Goal: Information Seeking & Learning: Check status

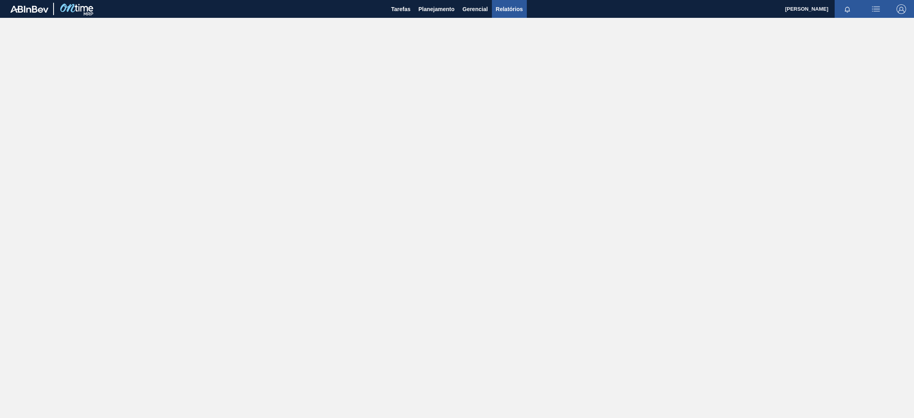
click at [519, 6] on span "Relatórios" at bounding box center [509, 9] width 27 height 10
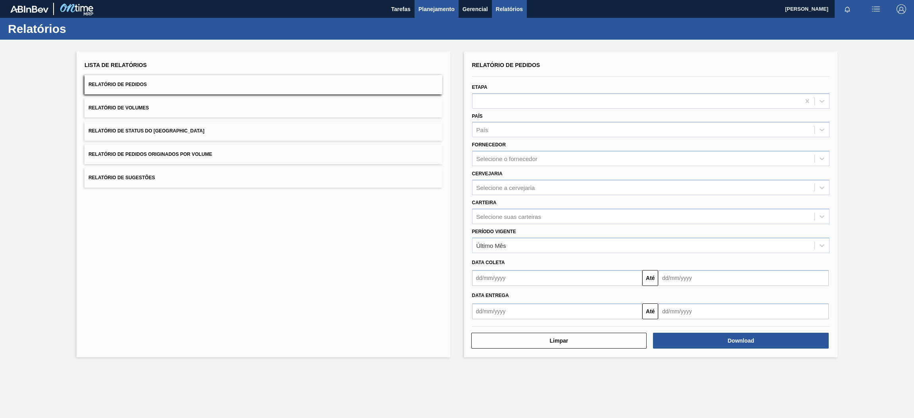
click at [439, 10] on span "Planejamento" at bounding box center [436, 9] width 36 height 10
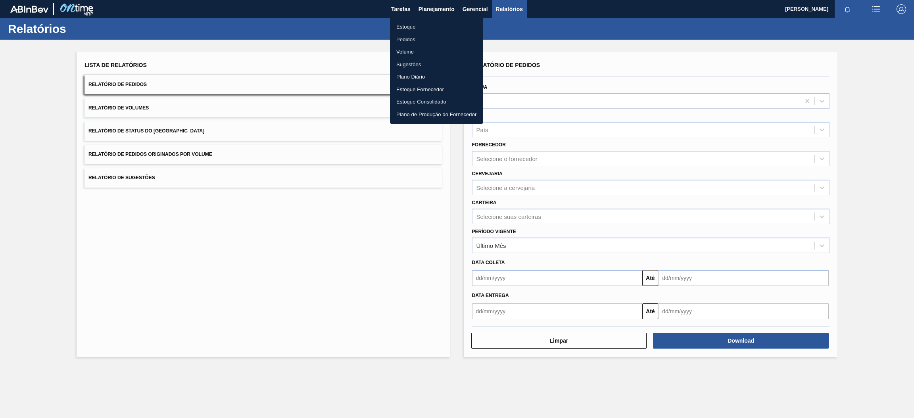
click at [410, 26] on li "Estoque" at bounding box center [436, 27] width 93 height 13
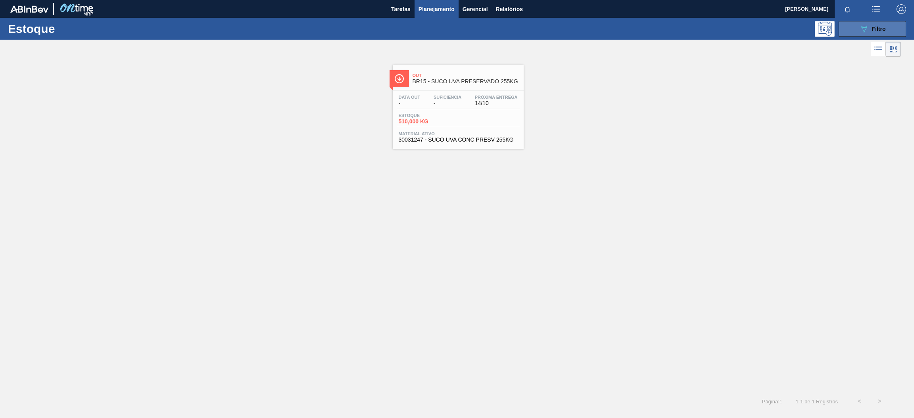
click at [852, 33] on button "089F7B8B-B2A5-4AFE-B5C0-19BA573D28AC Filtro" at bounding box center [871, 29] width 67 height 16
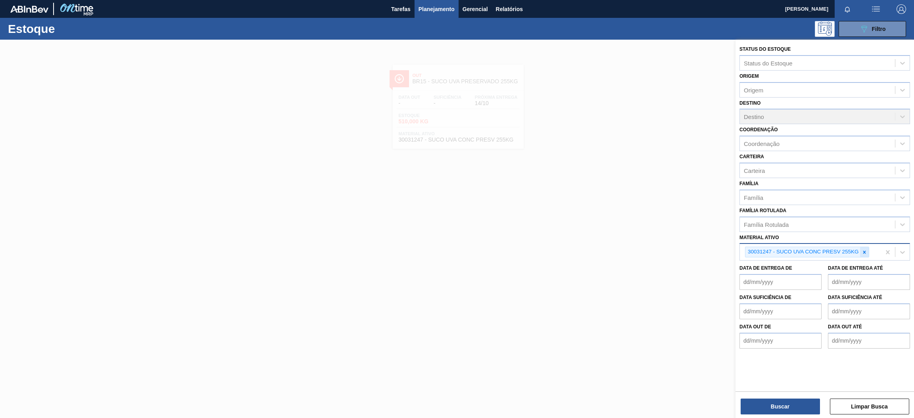
click at [863, 252] on icon at bounding box center [864, 252] width 6 height 6
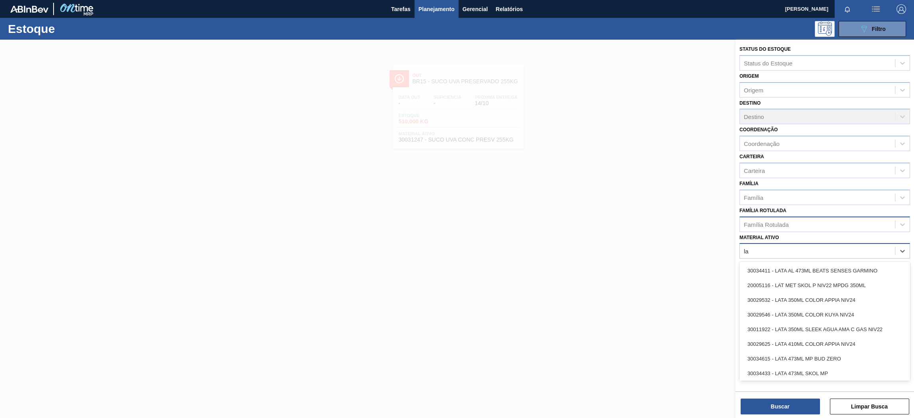
type ativo "l"
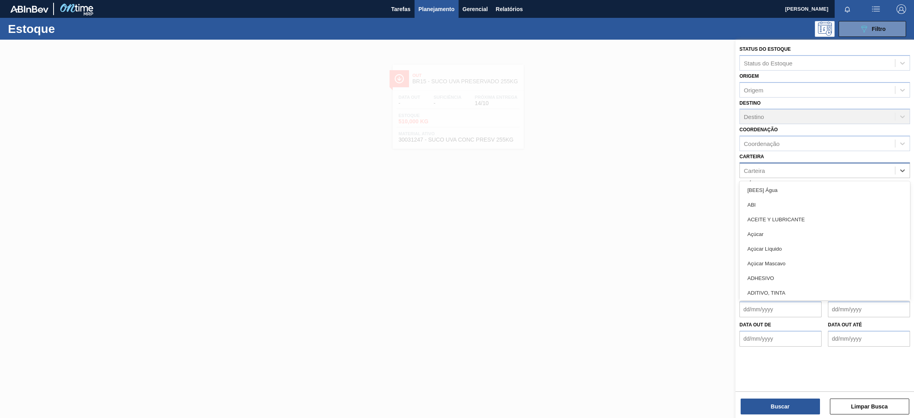
click at [768, 166] on div "Carteira" at bounding box center [816, 170] width 155 height 11
type input "lata"
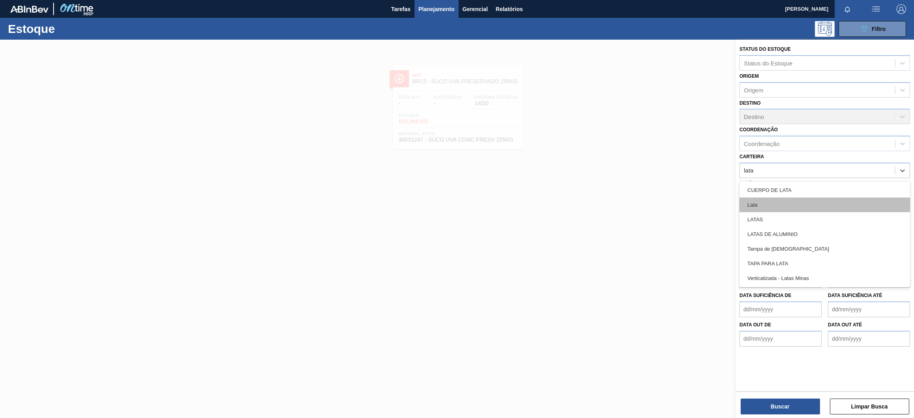
click at [769, 208] on div "Lata" at bounding box center [824, 204] width 171 height 15
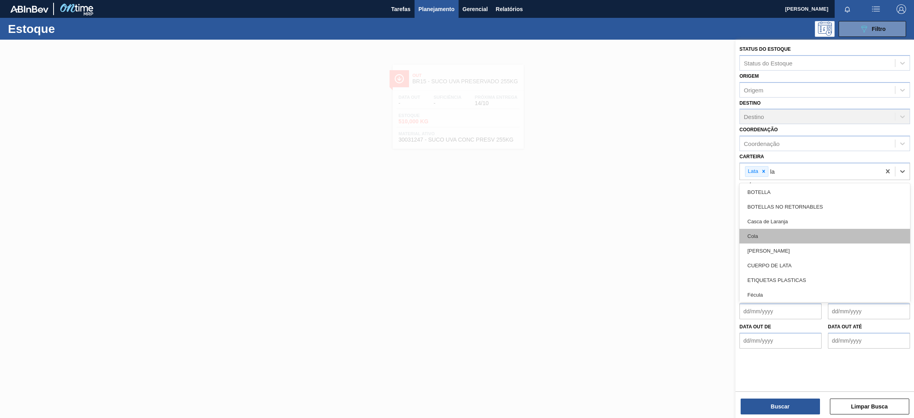
type input "lat"
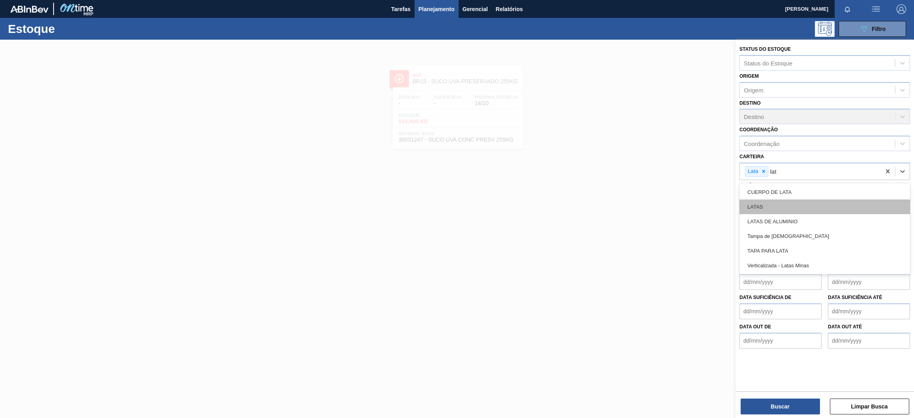
click at [789, 206] on div "LATAS" at bounding box center [824, 206] width 171 height 15
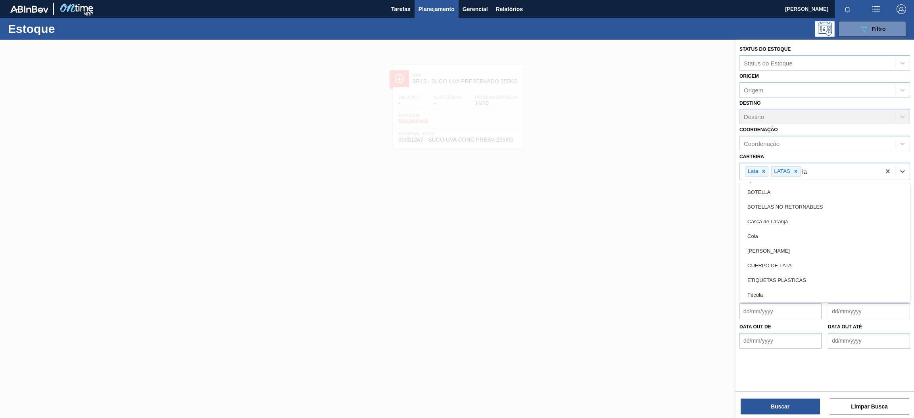
type input "lat"
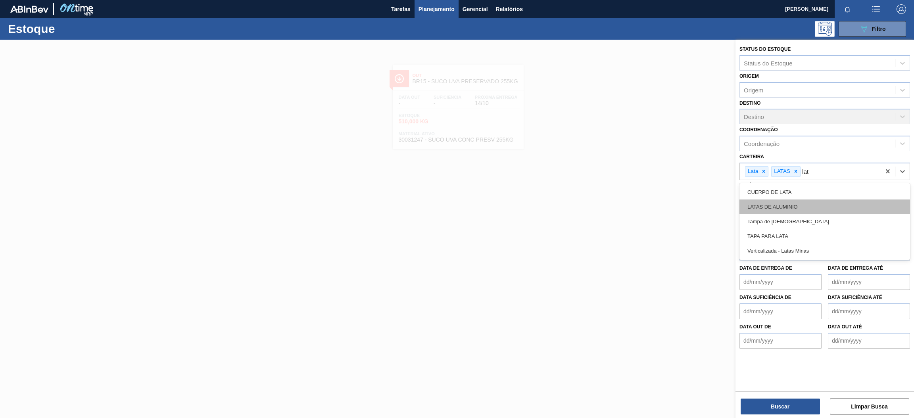
click at [792, 207] on div "LATAS DE ALUMINIO" at bounding box center [824, 206] width 171 height 15
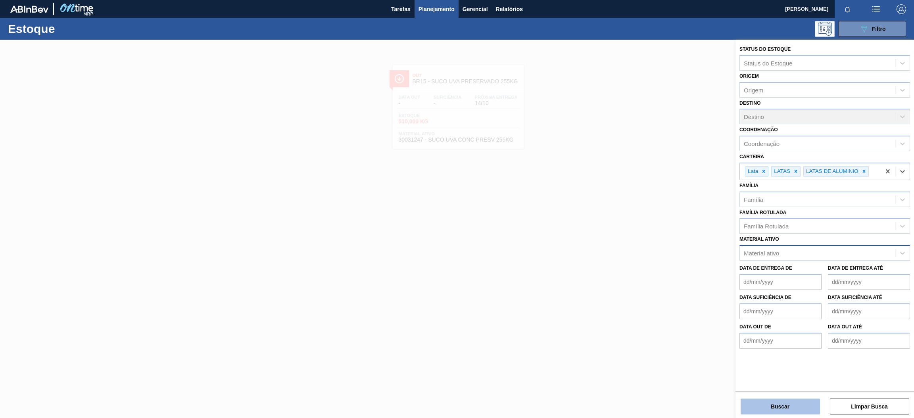
click at [798, 408] on button "Buscar" at bounding box center [779, 406] width 79 height 16
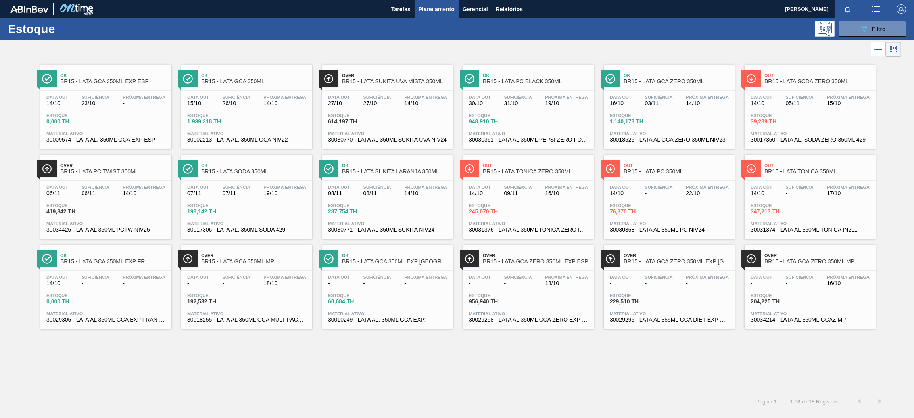
click at [113, 100] on div "Data [DATE] Suficiência 23/10 Próxima Entrega -" at bounding box center [105, 102] width 123 height 14
click at [257, 105] on div "Data [DATE] Suficiência 26/10 Próxima Entrega 14/10" at bounding box center [246, 102] width 123 height 14
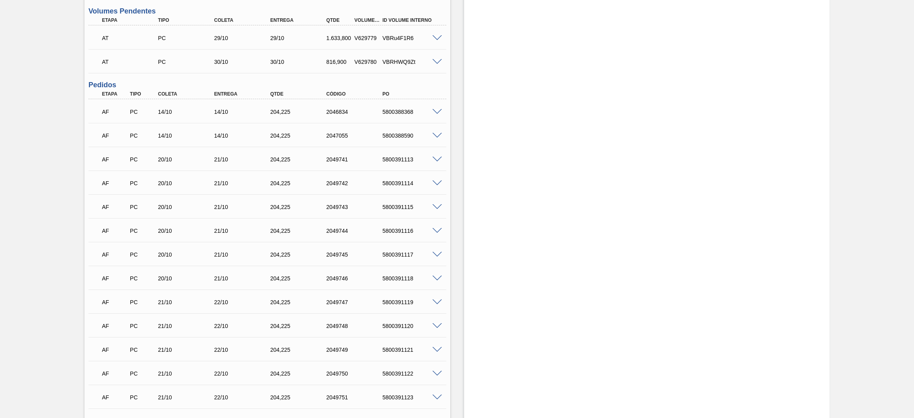
scroll to position [493, 0]
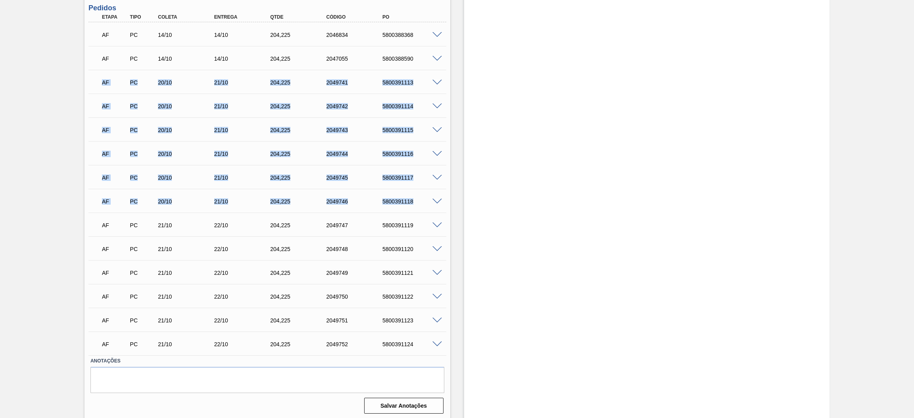
drag, startPoint x: 416, startPoint y: 203, endPoint x: 94, endPoint y: 75, distance: 345.8
click at [94, 75] on div "AF PC 14/10 14/10 204,[PHONE_NUMBER] 5800388368 Material 30002213 - LATA AL. 35…" at bounding box center [267, 188] width 358 height 333
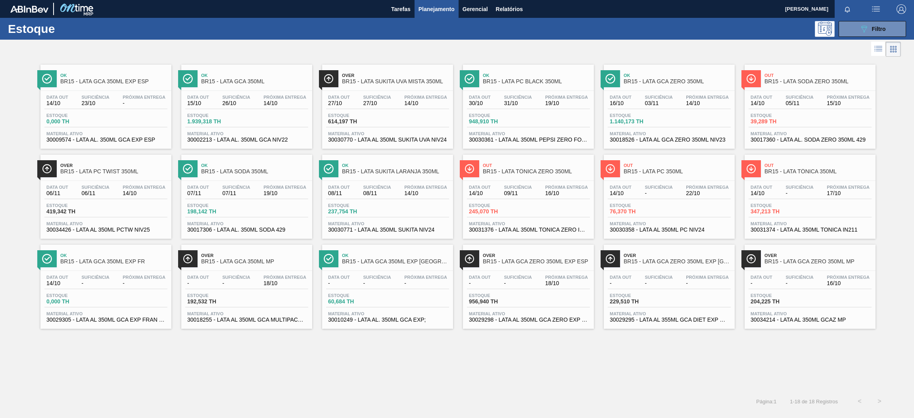
click at [419, 108] on div "Data [DATE] Suficiência 27/10 Próxima Entrega 14/10" at bounding box center [387, 102] width 123 height 14
click at [536, 101] on div "Data [DATE] Suficiência 31/10 Próxima Entrega 19/10" at bounding box center [528, 102] width 123 height 14
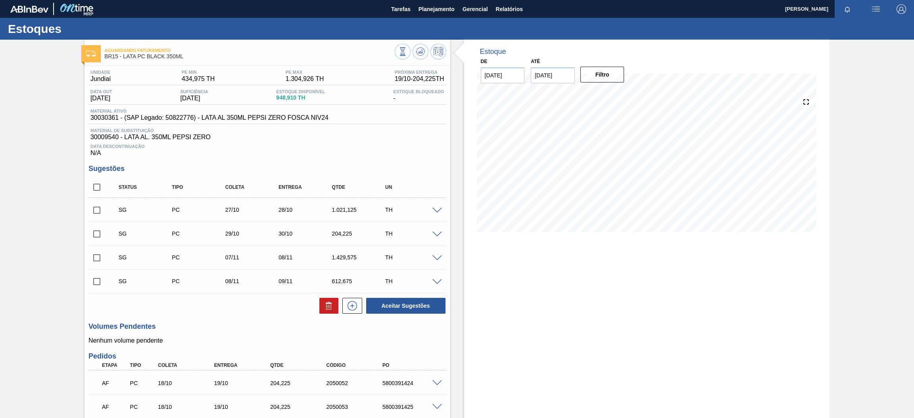
scroll to position [111, 0]
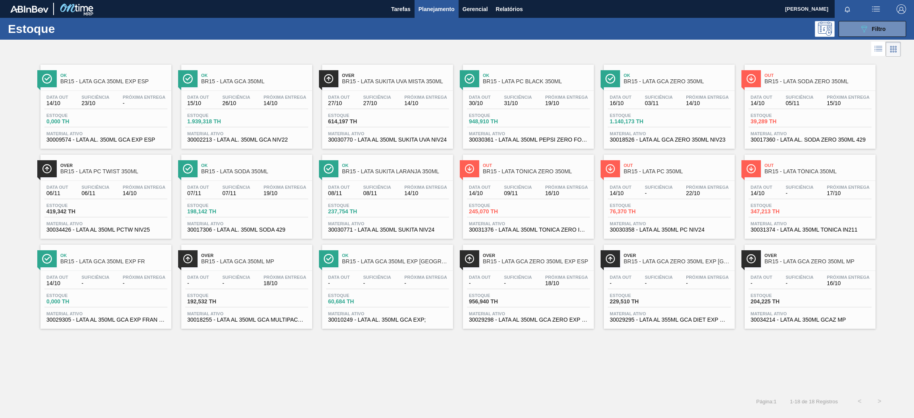
click at [653, 113] on div "Data [DATE] Suficiência 03/11 Próxima Entrega 14/10 Estoque 1.140,173 TH Materi…" at bounding box center [668, 118] width 131 height 54
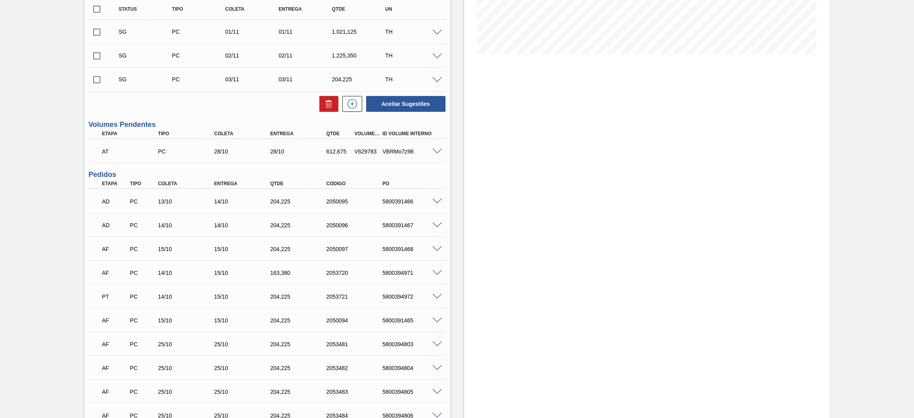
scroll to position [274, 0]
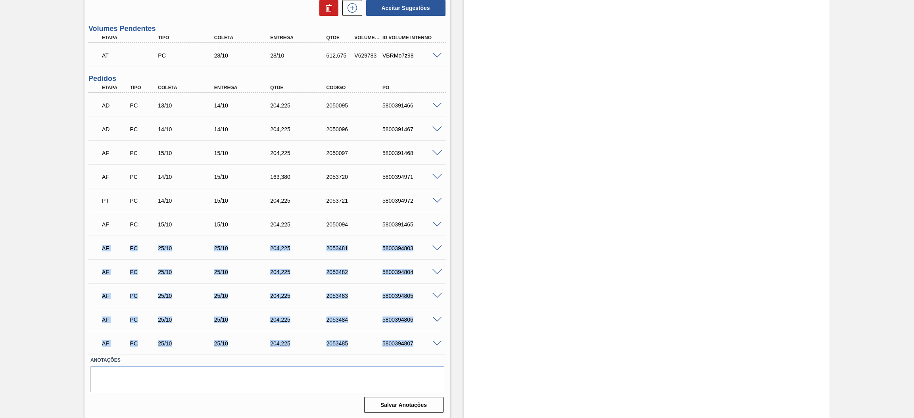
drag, startPoint x: 413, startPoint y: 341, endPoint x: 101, endPoint y: 246, distance: 326.6
click at [101, 246] on div "AD PC 13/10 14/10 204,[PHONE_NUMBER] 5800391466 Material 30018526 - LATA AL GCA…" at bounding box center [267, 224] width 358 height 262
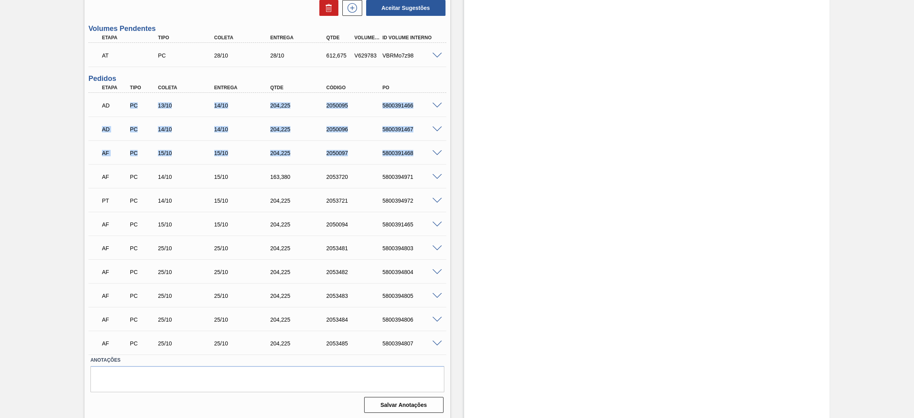
drag, startPoint x: 419, startPoint y: 155, endPoint x: 127, endPoint y: 108, distance: 295.7
click at [127, 108] on div "AD PC 13/10 14/10 204,[PHONE_NUMBER] 5800391466 Material 30018526 - LATA AL GCA…" at bounding box center [267, 224] width 358 height 262
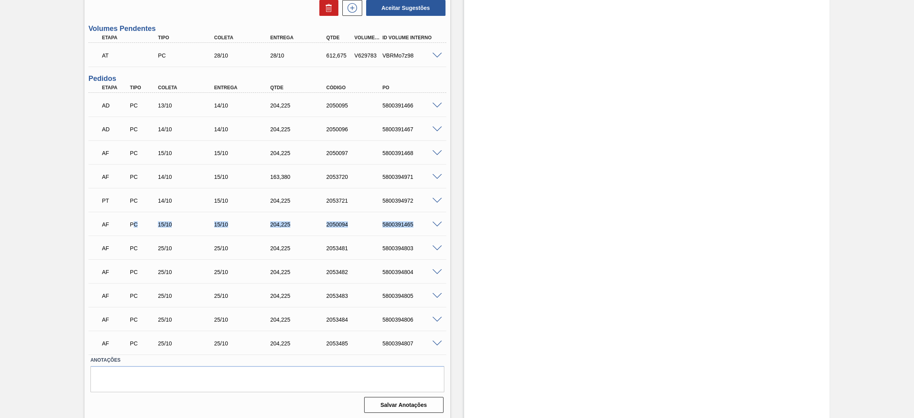
drag, startPoint x: 417, startPoint y: 225, endPoint x: 132, endPoint y: 218, distance: 285.2
click at [132, 218] on div "AF PC 15/10 15/10 204,[PHONE_NUMBER] 5800391465" at bounding box center [265, 224] width 337 height 16
drag, startPoint x: 415, startPoint y: 199, endPoint x: 102, endPoint y: 177, distance: 314.0
click at [102, 177] on div "AD PC 13/10 14/10 204,[PHONE_NUMBER] 5800391466 Material 30018526 - LATA AL GCA…" at bounding box center [267, 224] width 358 height 262
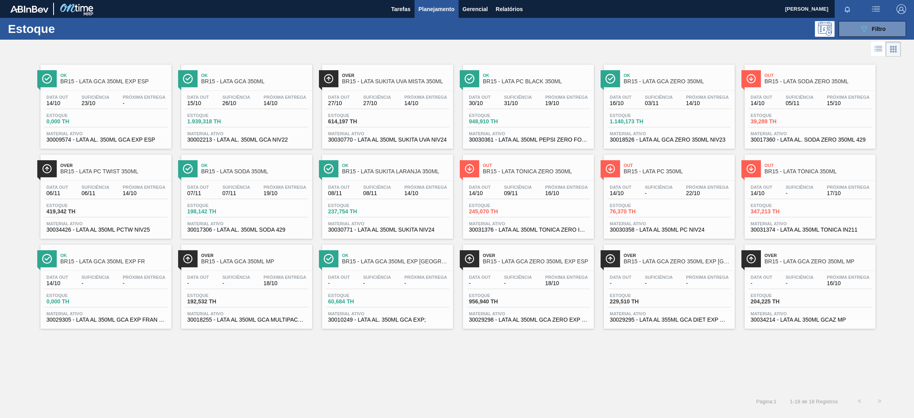
click at [809, 111] on div "Data [DATE] Suficiência 05/11 Próxima Entrega 15/10 Estoque 39,289 TH Material …" at bounding box center [809, 118] width 131 height 54
click at [126, 178] on div "Over BR15 - LATA PC TWIST 350ML" at bounding box center [113, 169] width 107 height 18
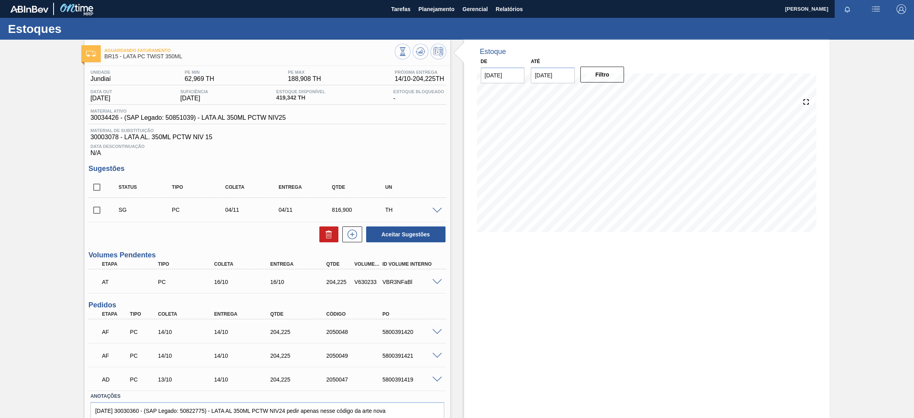
scroll to position [36, 0]
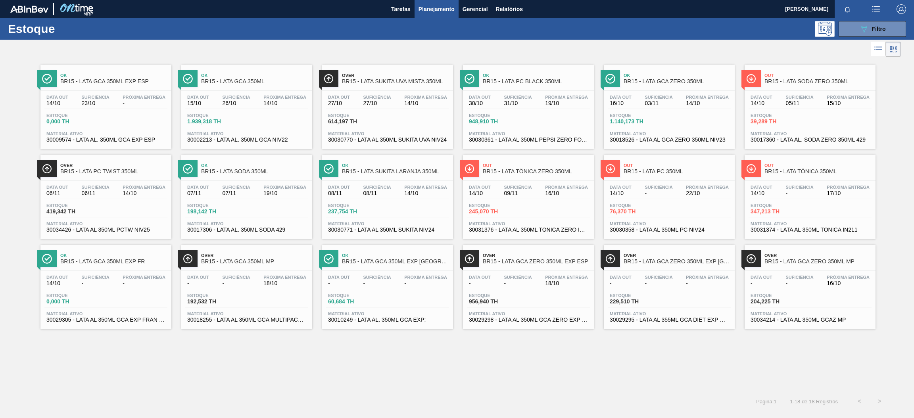
click at [286, 188] on span "Próxima Entrega" at bounding box center [284, 187] width 43 height 5
click at [391, 192] on div "Suficiência 08/11" at bounding box center [377, 190] width 32 height 11
click at [572, 188] on span "Próxima Entrega" at bounding box center [566, 187] width 43 height 5
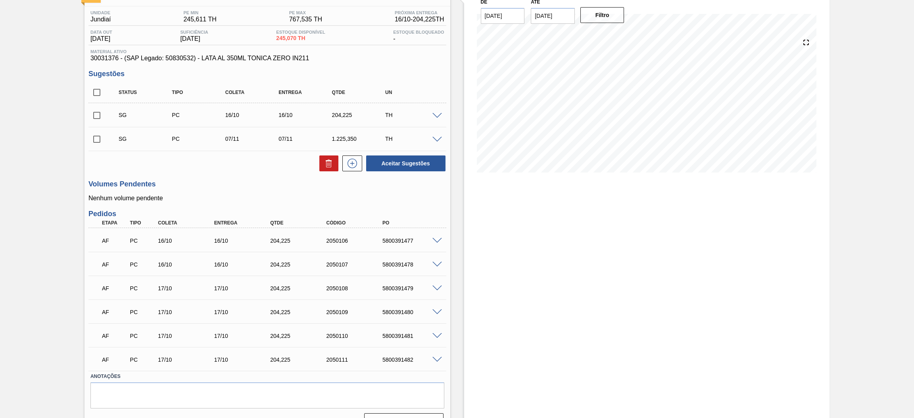
scroll to position [76, 0]
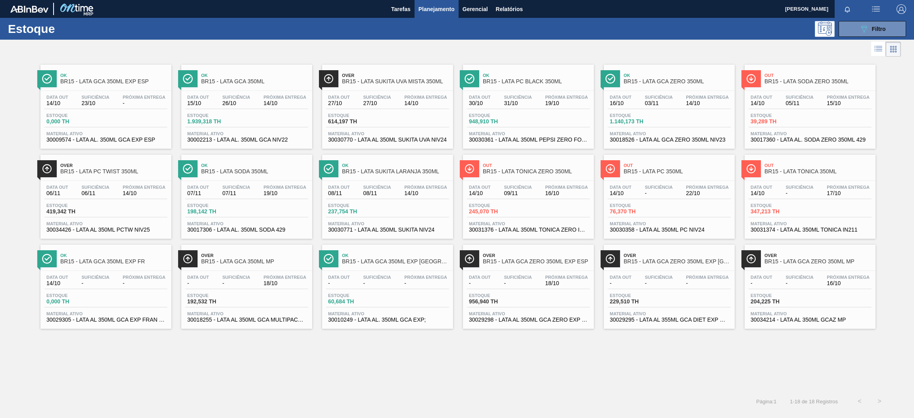
click at [672, 199] on div "Data [DATE] Suficiência - Próxima Entrega 22/10" at bounding box center [668, 192] width 123 height 14
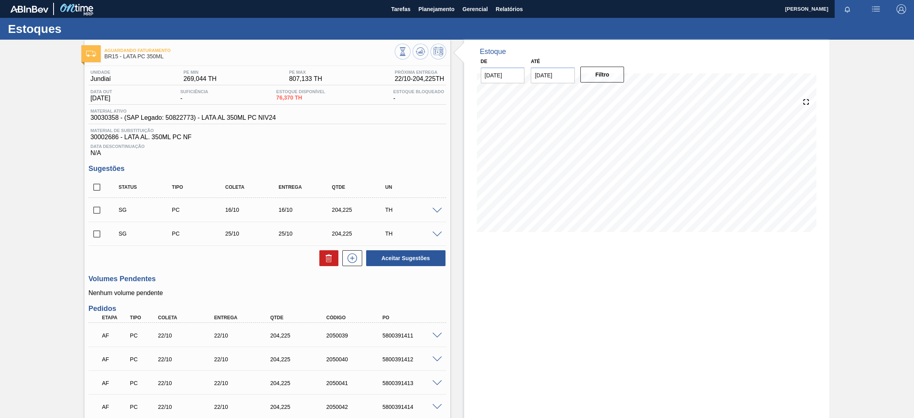
scroll to position [119, 0]
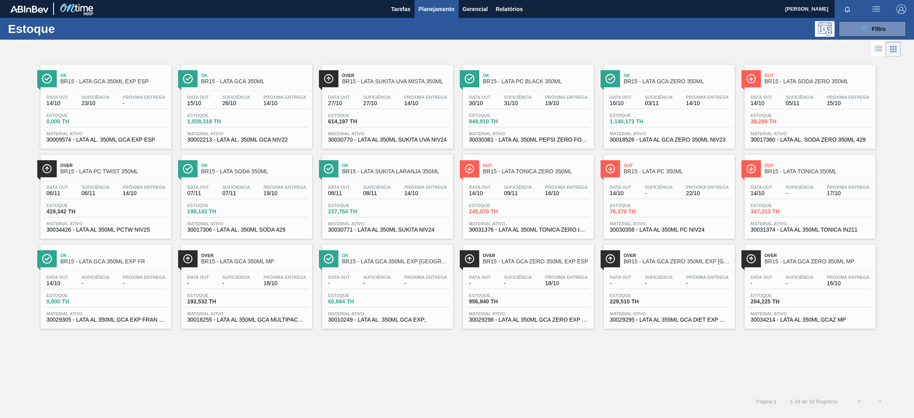
click at [798, 205] on span "Estoque" at bounding box center [778, 205] width 56 height 5
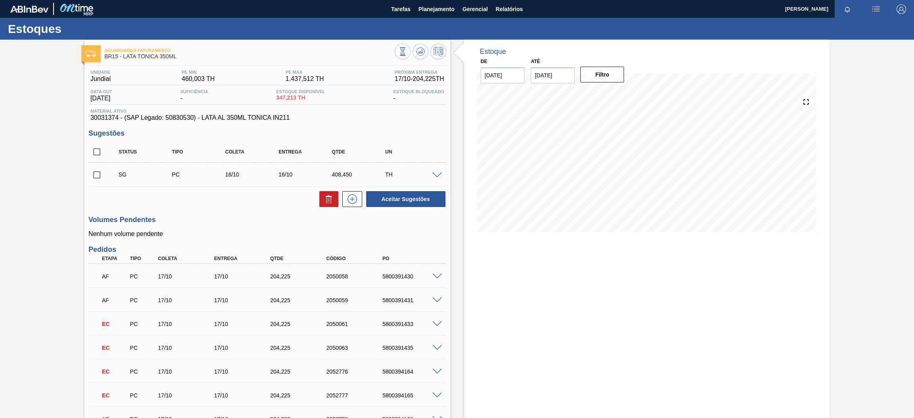
scroll to position [59, 0]
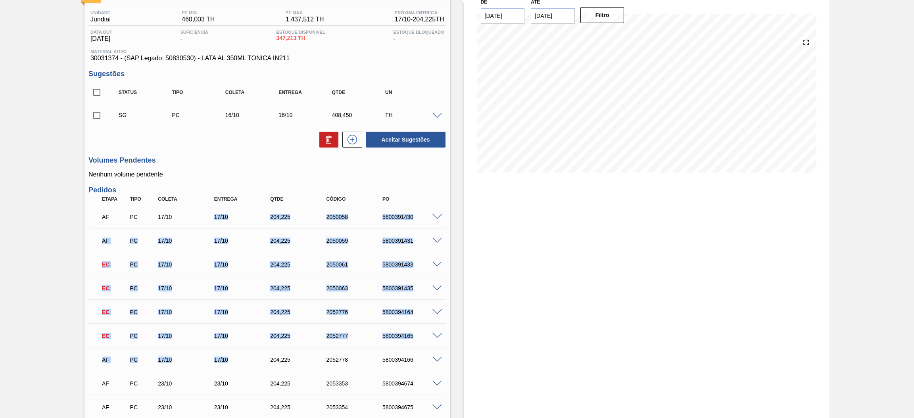
drag, startPoint x: 244, startPoint y: 356, endPoint x: 204, endPoint y: 220, distance: 142.5
click at [204, 220] on div "AF PC 17/10 17/10 204,[PHONE_NUMBER] 5800391430 Material 30031374 - LATA AL 350…" at bounding box center [267, 358] width 358 height 309
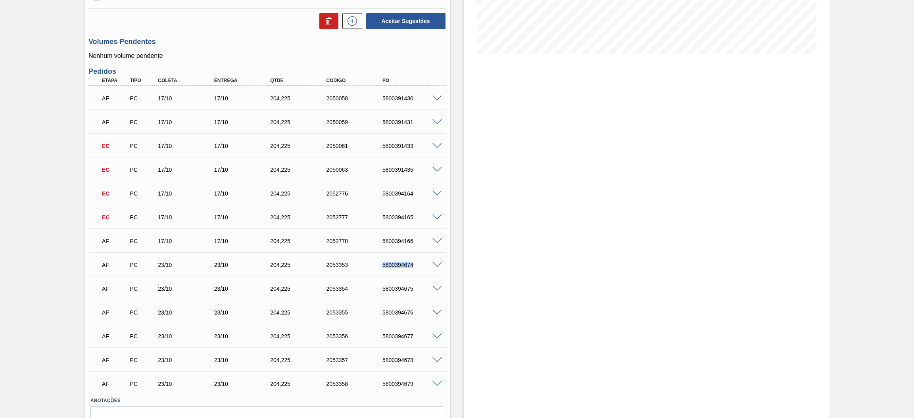
drag, startPoint x: 377, startPoint y: 262, endPoint x: 415, endPoint y: 266, distance: 38.3
click at [415, 266] on div "5800394674" at bounding box center [405, 265] width 56 height 6
copy div "5800394674"
drag, startPoint x: 378, startPoint y: 286, endPoint x: 414, endPoint y: 289, distance: 36.6
click at [414, 289] on div "5800394675" at bounding box center [405, 288] width 56 height 6
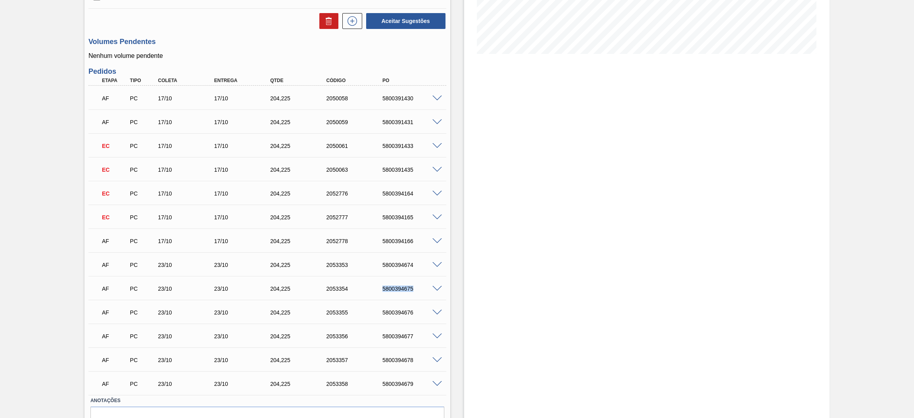
copy div "5800394675"
drag, startPoint x: 379, startPoint y: 310, endPoint x: 412, endPoint y: 310, distance: 33.3
click at [412, 310] on div "5800394676" at bounding box center [405, 312] width 56 height 6
copy div "5800394676"
drag, startPoint x: 379, startPoint y: 334, endPoint x: 413, endPoint y: 334, distance: 34.5
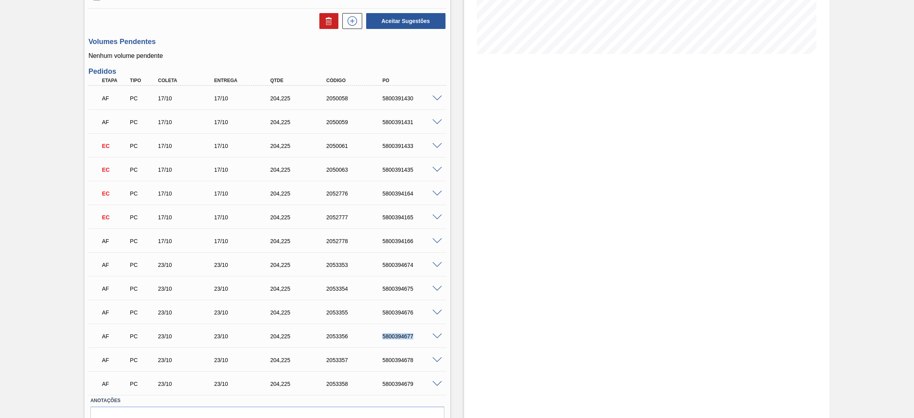
click at [413, 334] on div "5800394677" at bounding box center [405, 336] width 56 height 6
copy div "5800394677"
drag, startPoint x: 377, startPoint y: 360, endPoint x: 416, endPoint y: 360, distance: 38.9
click at [416, 360] on div "5800394678" at bounding box center [405, 360] width 56 height 6
copy div "5800394678"
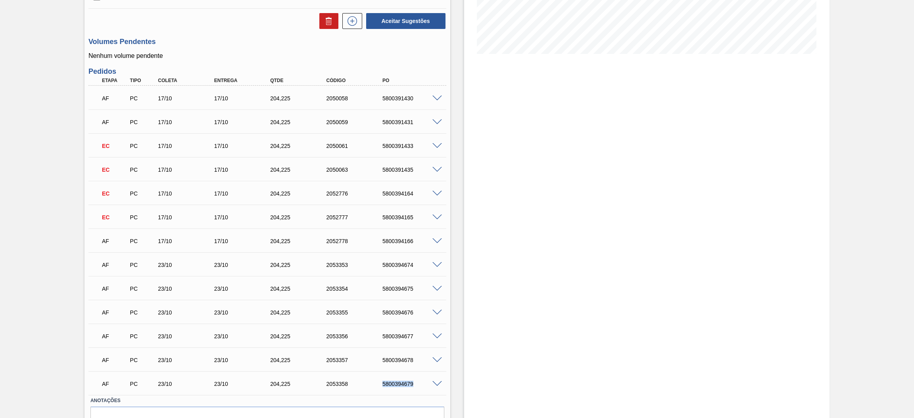
drag, startPoint x: 380, startPoint y: 383, endPoint x: 418, endPoint y: 382, distance: 38.1
click at [418, 382] on div "5800394679" at bounding box center [412, 384] width 64 height 6
copy div "5800394679"
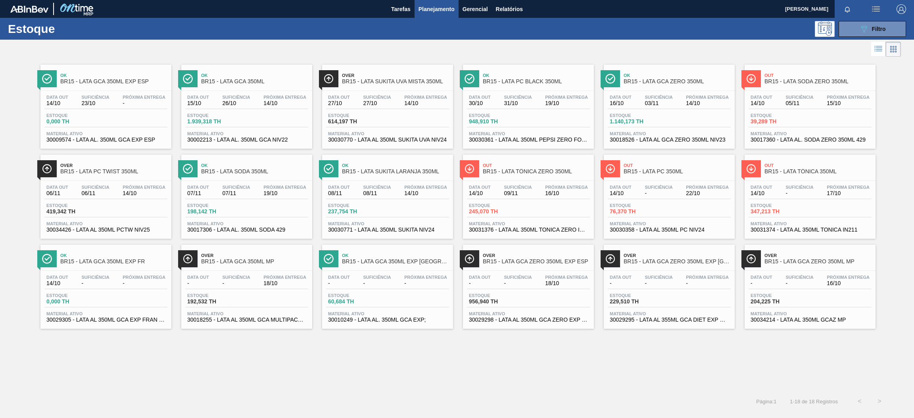
click at [128, 281] on span "-" at bounding box center [144, 283] width 43 height 6
click at [267, 274] on div "Data out - Suficiência - Próxima Entrega 18/10 Estoque 192,532 TH Material ativ…" at bounding box center [246, 298] width 131 height 54
click at [410, 278] on span "Próxima Entrega" at bounding box center [425, 277] width 43 height 5
click at [569, 278] on span "Próxima Entrega" at bounding box center [566, 277] width 43 height 5
click at [686, 272] on div "Data out - Suficiência - Próxima Entrega - Estoque 229,510 TH Material ativo 30…" at bounding box center [668, 298] width 131 height 54
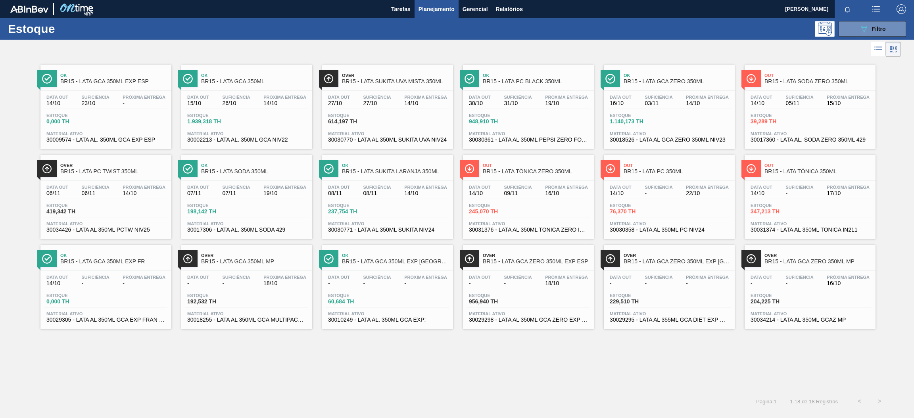
click at [779, 278] on div "Data out - Suficiência - Próxima Entrega 16/10" at bounding box center [809, 282] width 123 height 14
click at [674, 123] on div "Estoque 1.140,173 TH" at bounding box center [668, 120] width 123 height 14
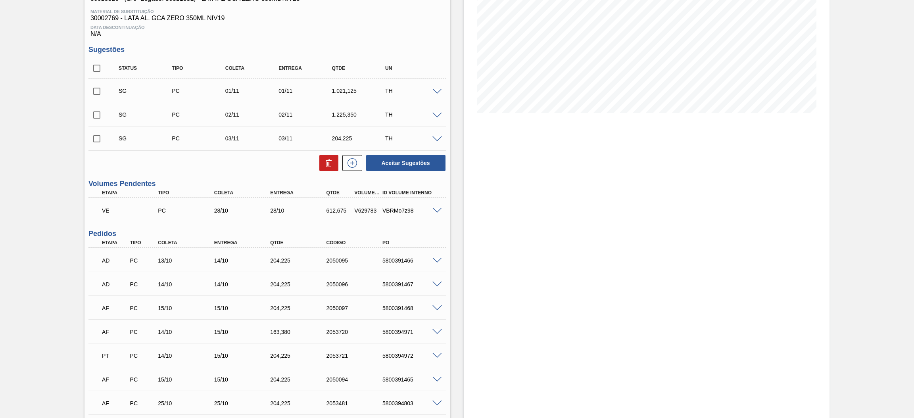
scroll to position [178, 0]
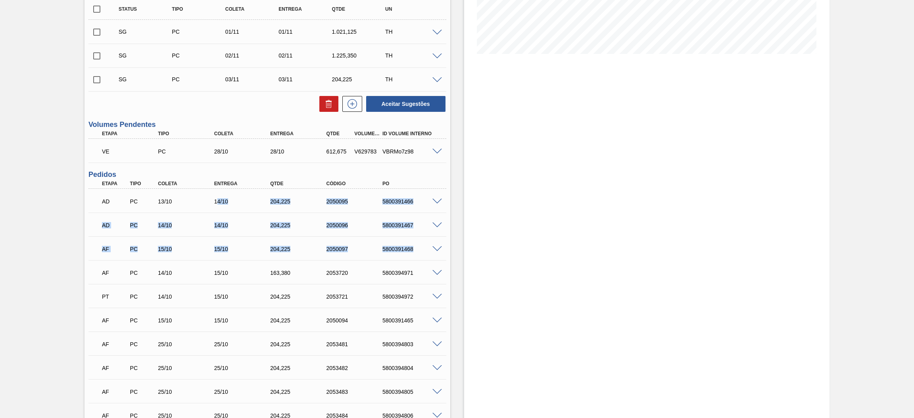
drag, startPoint x: 417, startPoint y: 251, endPoint x: 216, endPoint y: 199, distance: 207.5
click at [216, 199] on div "AD PC 13/10 14/10 204,[PHONE_NUMBER] 5800391466 Material 30018526 - LATA AL GCA…" at bounding box center [267, 320] width 358 height 262
click at [414, 226] on div "5800391467" at bounding box center [412, 225] width 64 height 6
drag, startPoint x: 414, startPoint y: 226, endPoint x: 211, endPoint y: 196, distance: 205.5
click at [211, 196] on div "AD PC 13/10 14/10 204,[PHONE_NUMBER] 5800391466 Material 30018526 - LATA AL GCA…" at bounding box center [267, 320] width 358 height 262
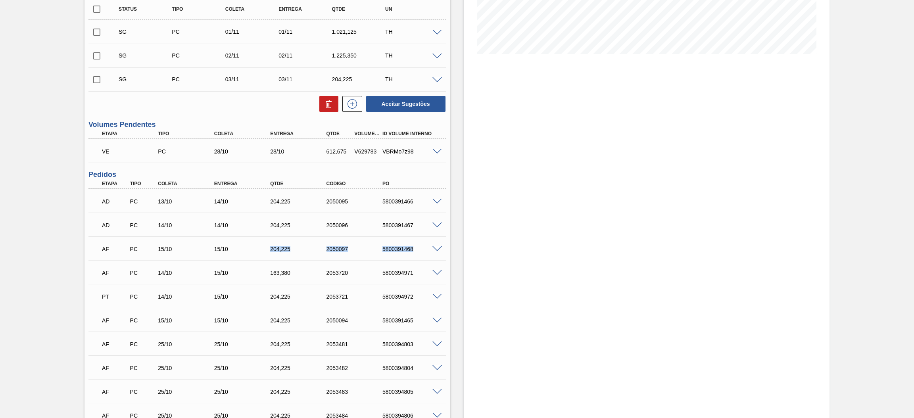
drag, startPoint x: 417, startPoint y: 249, endPoint x: 230, endPoint y: 251, distance: 187.6
click at [230, 251] on div "AF PC 15/10 15/10 204,[PHONE_NUMBER] 5800391468" at bounding box center [265, 248] width 337 height 16
drag, startPoint x: 414, startPoint y: 272, endPoint x: 382, endPoint y: 271, distance: 32.5
click at [382, 271] on div "5800394971" at bounding box center [412, 273] width 64 height 6
copy div "5800394971"
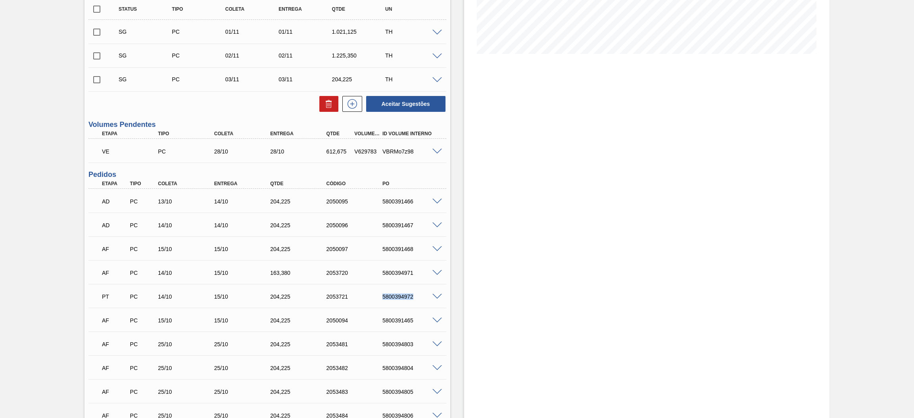
drag, startPoint x: 379, startPoint y: 294, endPoint x: 415, endPoint y: 295, distance: 35.7
click at [415, 295] on div "5800394972" at bounding box center [412, 296] width 64 height 6
copy div "5800394972"
drag, startPoint x: 377, startPoint y: 318, endPoint x: 412, endPoint y: 319, distance: 35.7
click at [412, 319] on div "5800391465" at bounding box center [405, 320] width 56 height 6
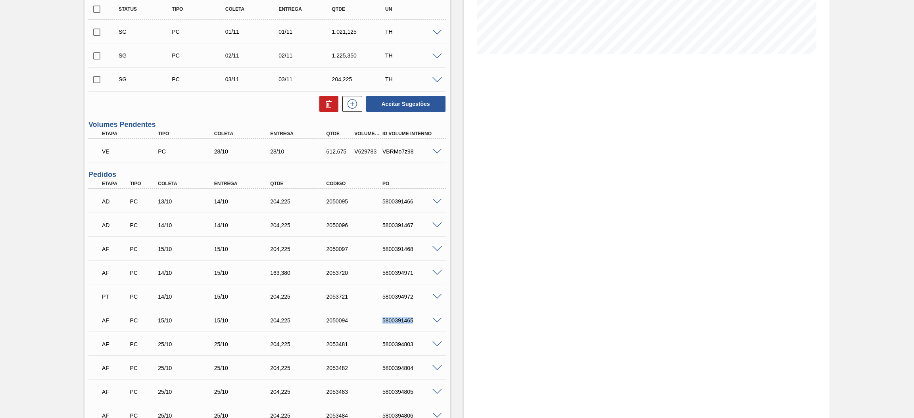
copy div "5800391465"
drag, startPoint x: 379, startPoint y: 342, endPoint x: 418, endPoint y: 342, distance: 39.3
click at [418, 342] on div "5800394803" at bounding box center [405, 344] width 56 height 6
copy div "5800394803"
drag, startPoint x: 378, startPoint y: 366, endPoint x: 416, endPoint y: 368, distance: 37.7
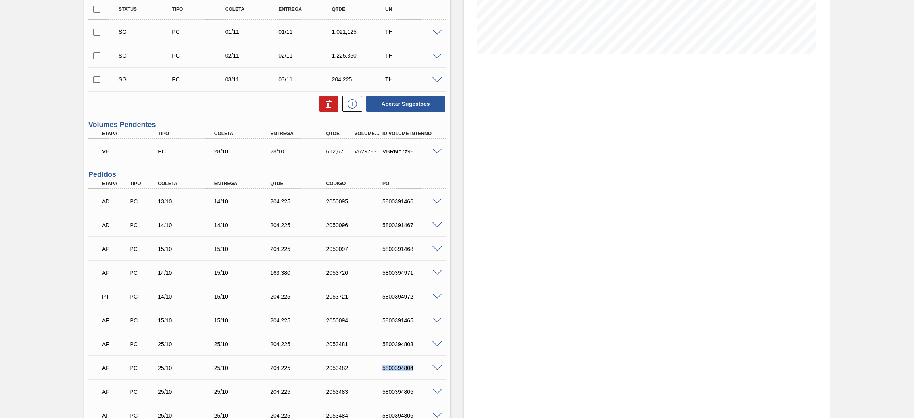
click at [416, 368] on div "5800394804" at bounding box center [405, 368] width 56 height 6
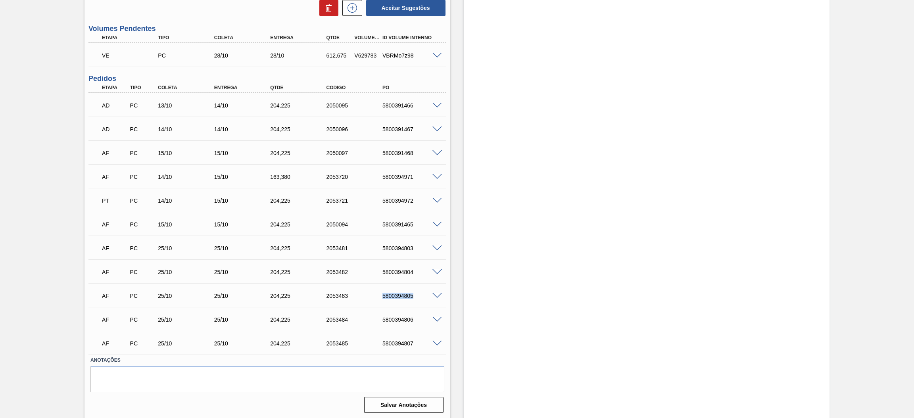
drag, startPoint x: 418, startPoint y: 295, endPoint x: 373, endPoint y: 293, distance: 44.8
click at [373, 293] on div "AF PC 25/10 25/10 204,[PHONE_NUMBER] 5800394805" at bounding box center [265, 295] width 337 height 16
drag, startPoint x: 413, startPoint y: 319, endPoint x: 362, endPoint y: 318, distance: 51.2
click at [362, 318] on div "AF PC 25/10 25/10 204,[PHONE_NUMBER] 5800394806" at bounding box center [265, 319] width 337 height 16
drag, startPoint x: 376, startPoint y: 341, endPoint x: 413, endPoint y: 344, distance: 36.6
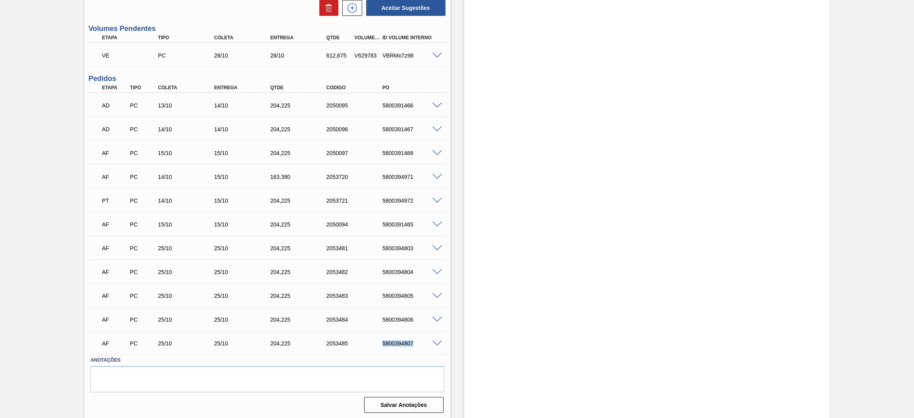
click at [413, 344] on div "5800394807" at bounding box center [405, 343] width 56 height 6
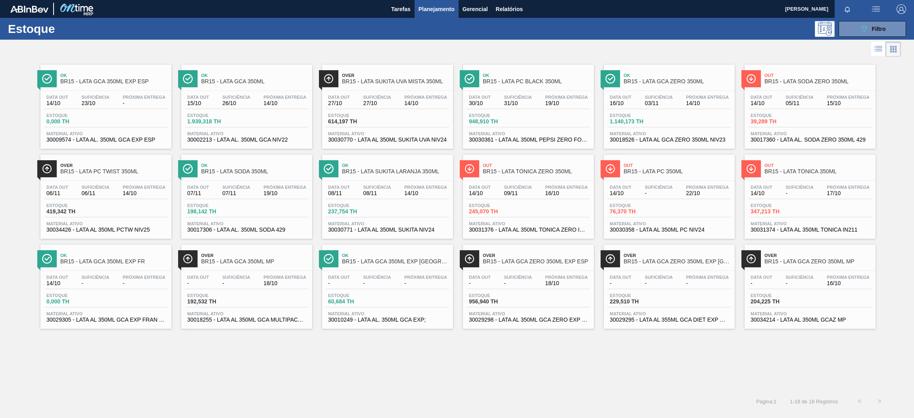
click at [112, 114] on div "Estoque 0,000 TH" at bounding box center [105, 120] width 123 height 14
click at [412, 109] on div "Data [DATE] Suficiência 27/10 Próxima Entrega 14/10 Estoque 614,197 TH Material…" at bounding box center [387, 118] width 131 height 54
click at [531, 95] on span "Suficiência" at bounding box center [518, 97] width 28 height 5
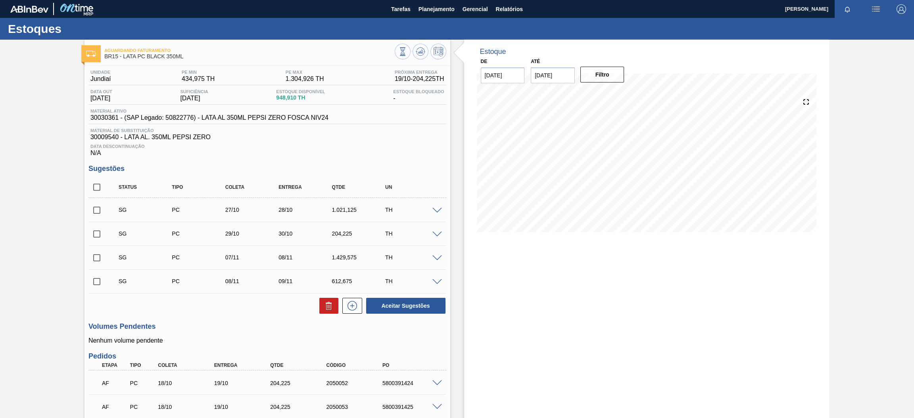
scroll to position [111, 0]
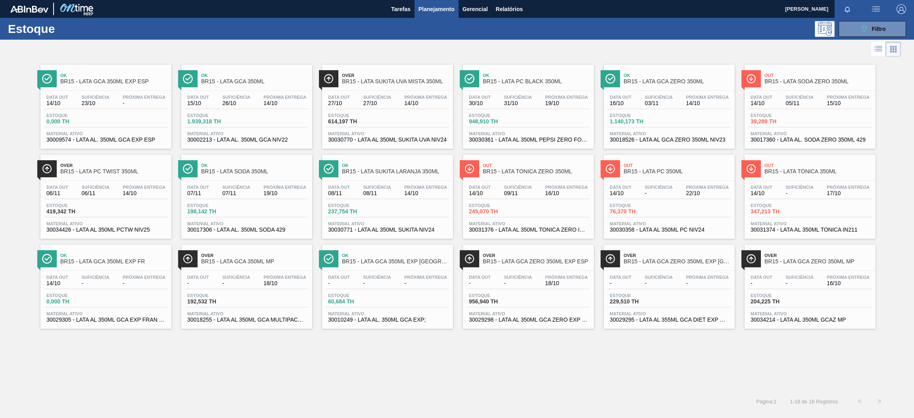
click at [675, 105] on div "Data [DATE] Suficiência 03/11 Próxima Entrega 14/10" at bounding box center [668, 102] width 123 height 14
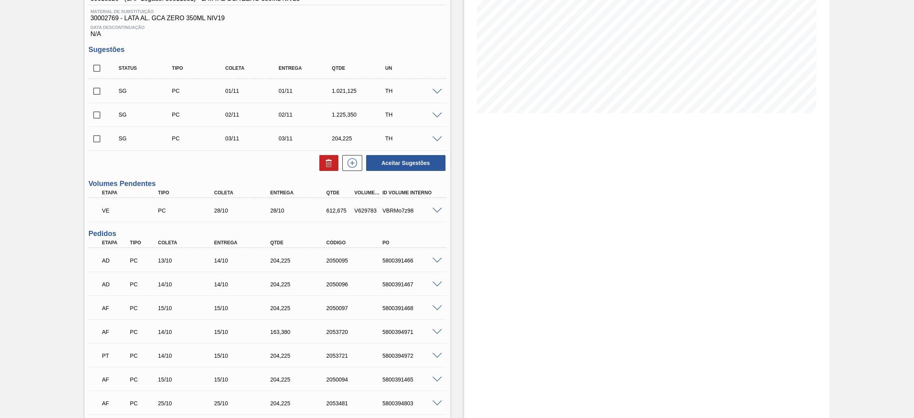
scroll to position [274, 0]
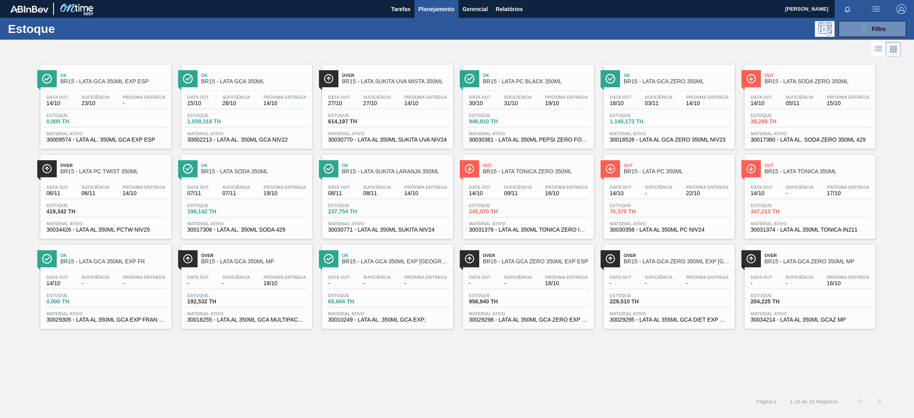
click at [805, 112] on div "Data [DATE] Suficiência 05/11 Próxima Entrega 15/10 Estoque 39,289 TH Material …" at bounding box center [809, 118] width 131 height 54
click at [133, 192] on span "14/10" at bounding box center [144, 193] width 43 height 6
click at [286, 205] on div "Estoque 198,142 TH" at bounding box center [246, 210] width 123 height 14
click at [234, 204] on span "Estoque" at bounding box center [215, 205] width 56 height 5
click at [415, 193] on span "14/10" at bounding box center [425, 193] width 43 height 6
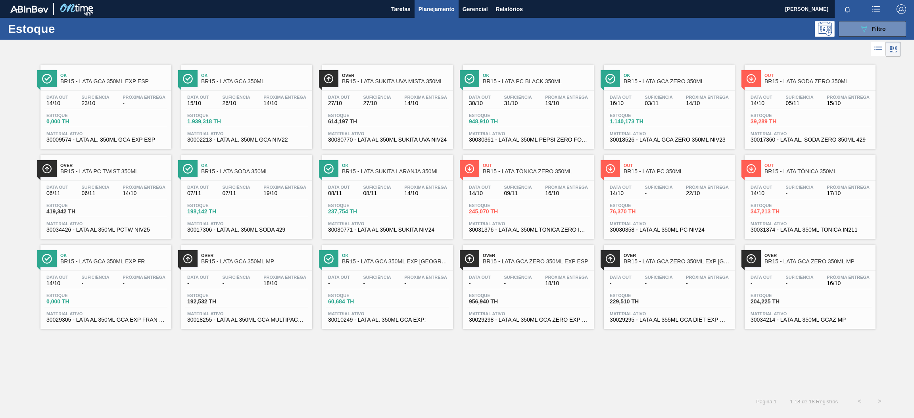
click at [540, 199] on div "Data [DATE] Suficiência 09/11 Próxima Entrega 16/10 Estoque 245,070 TH Material…" at bounding box center [528, 208] width 131 height 54
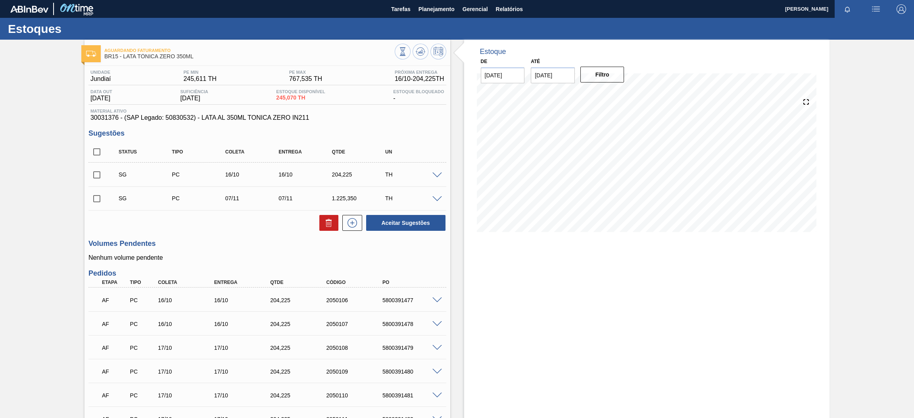
scroll to position [76, 0]
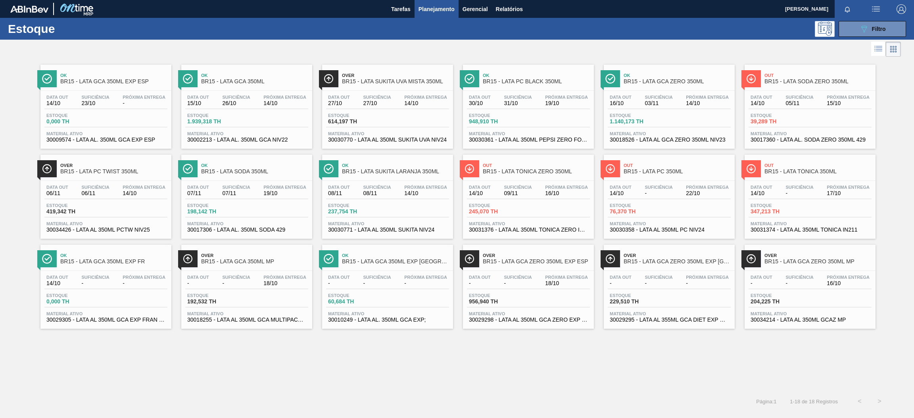
click at [667, 205] on div "Estoque 76,370 TH" at bounding box center [636, 208] width 59 height 11
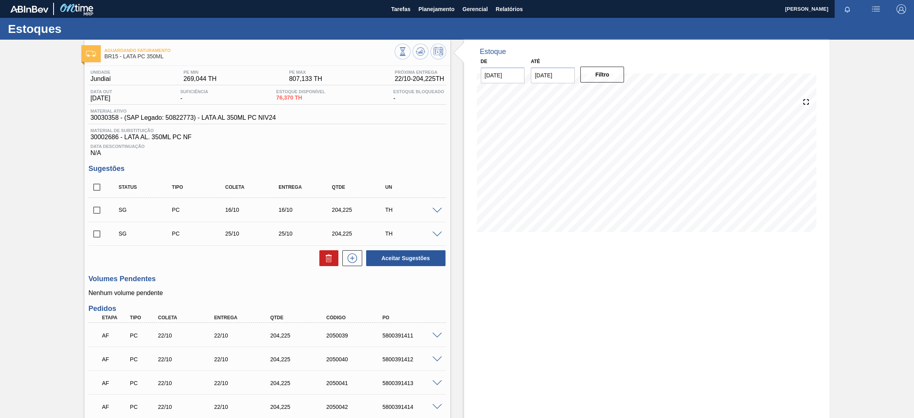
scroll to position [135, 0]
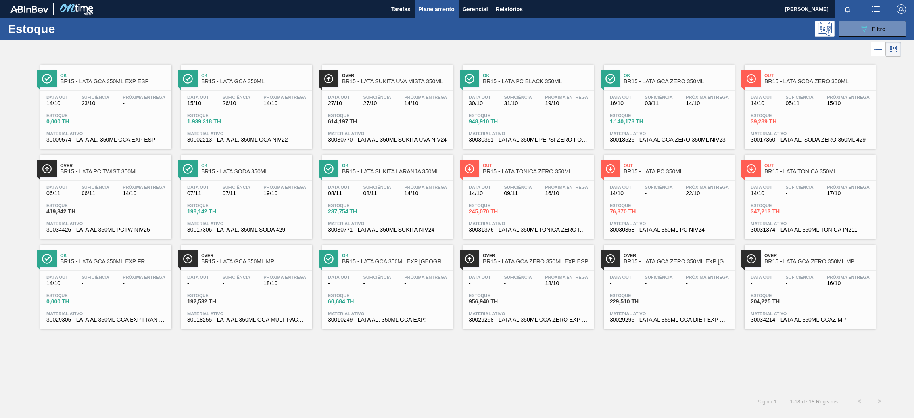
click at [805, 202] on div "Data [DATE] Suficiência - Próxima Entrega 17/10 Estoque 347,213 TH Material ati…" at bounding box center [809, 208] width 131 height 54
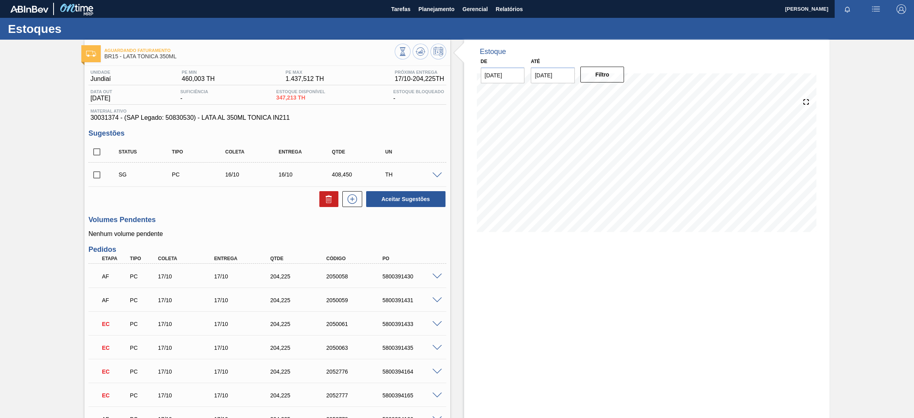
scroll to position [218, 0]
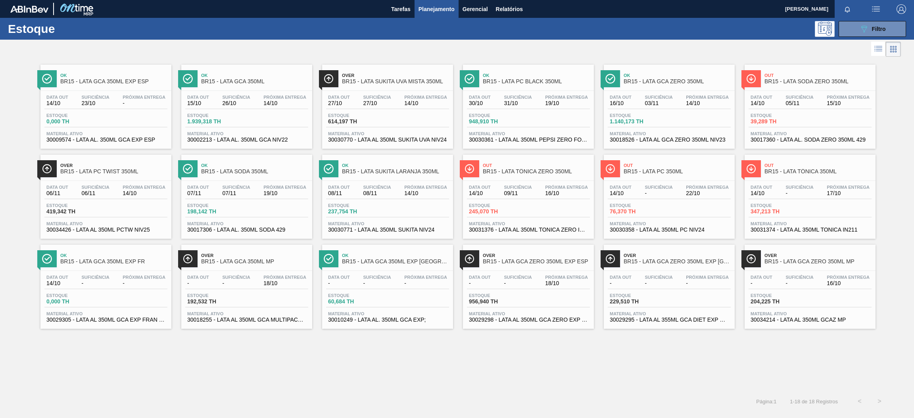
click at [123, 278] on span "Próxima Entrega" at bounding box center [144, 277] width 43 height 5
click at [270, 274] on div "Data out - Suficiência - Próxima Entrega 18/10 Estoque 192,532 TH Material ativ…" at bounding box center [246, 298] width 131 height 54
click at [434, 280] on span "-" at bounding box center [425, 283] width 43 height 6
click at [532, 275] on div "Suficiência -" at bounding box center [518, 280] width 32 height 11
click at [647, 278] on span "Suficiência" at bounding box center [658, 277] width 28 height 5
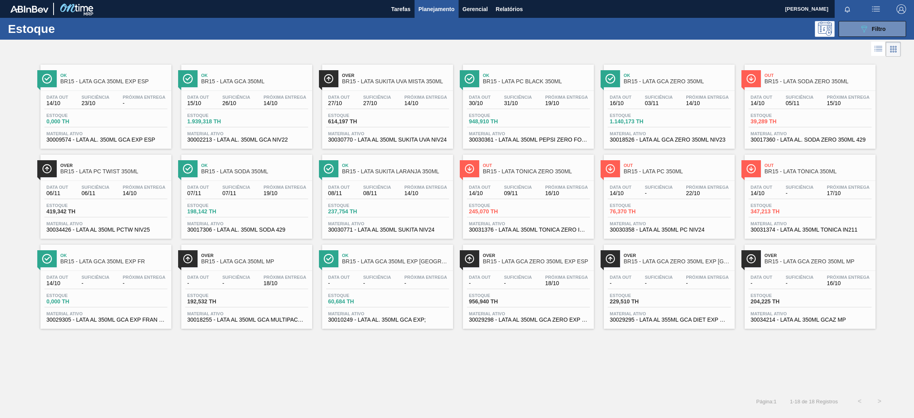
click at [835, 273] on div "Data out - Suficiência - Próxima Entrega 16/10 Estoque 204,225 TH Material ativ…" at bounding box center [809, 298] width 131 height 54
click at [238, 96] on span "Suficiência" at bounding box center [236, 97] width 28 height 5
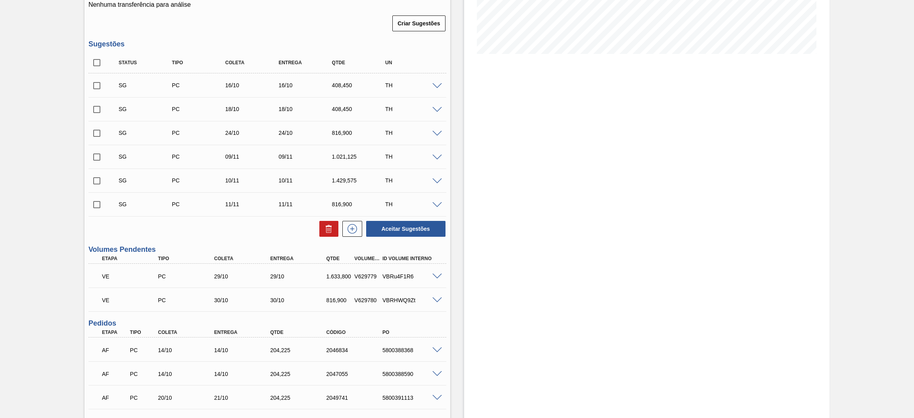
scroll to position [238, 0]
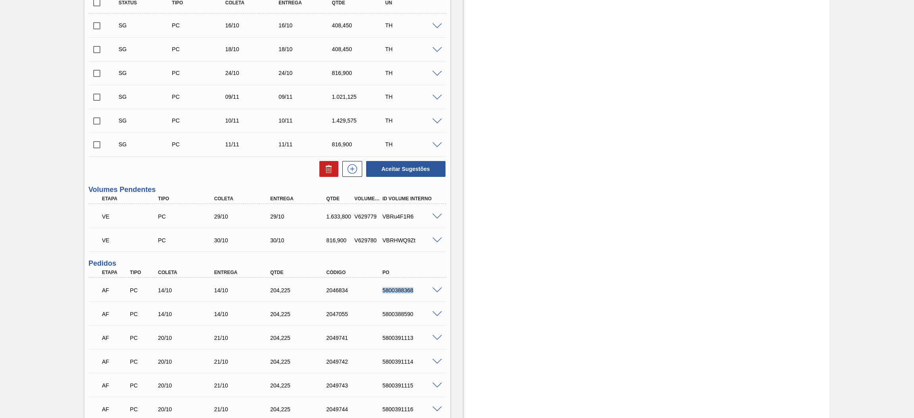
drag, startPoint x: 372, startPoint y: 289, endPoint x: 424, endPoint y: 295, distance: 53.1
click at [424, 295] on div "AF PC 14/10 14/10 204,[PHONE_NUMBER] 5800388368" at bounding box center [265, 290] width 337 height 16
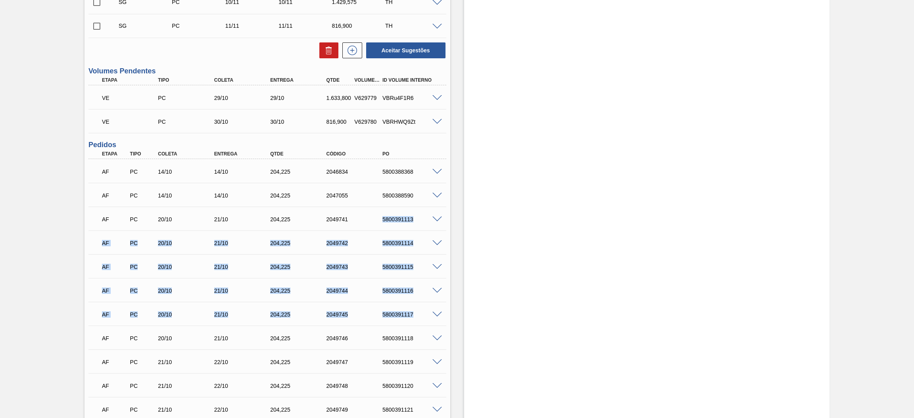
drag, startPoint x: 369, startPoint y: 219, endPoint x: 415, endPoint y: 305, distance: 97.0
click at [415, 308] on div "AF PC 14/10 14/10 204,[PHONE_NUMBER] 5800388368 Material 30002213 - LATA AL. 35…" at bounding box center [267, 325] width 358 height 333
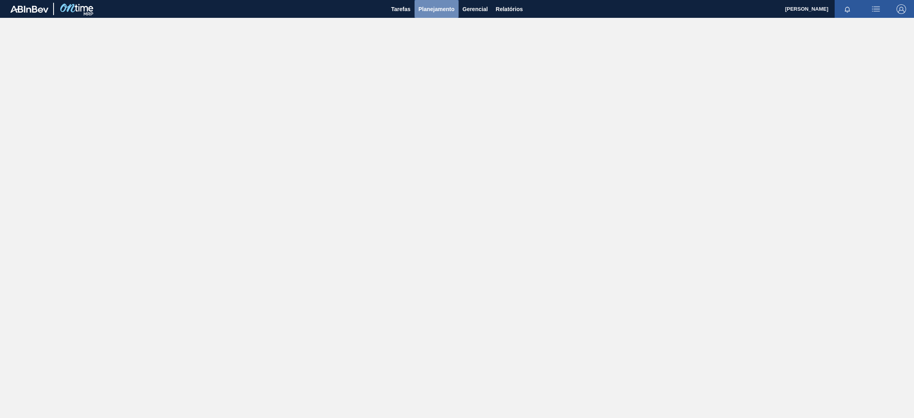
click at [443, 7] on span "Planejamento" at bounding box center [436, 9] width 36 height 10
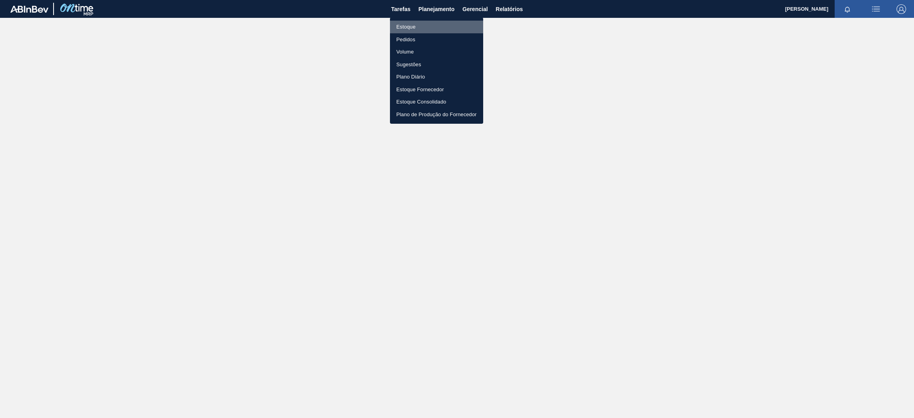
click at [416, 23] on li "Estoque" at bounding box center [436, 27] width 93 height 13
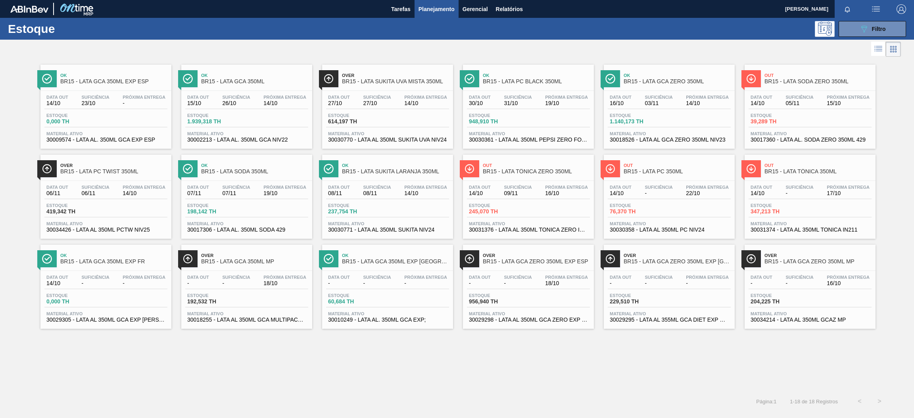
click at [684, 104] on div "Próxima Entrega 14/10" at bounding box center [707, 100] width 47 height 11
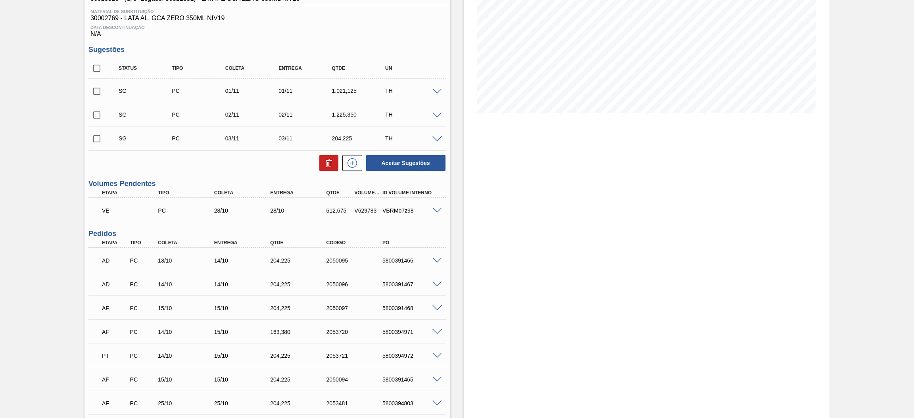
scroll to position [178, 0]
